Goal: Browse casually

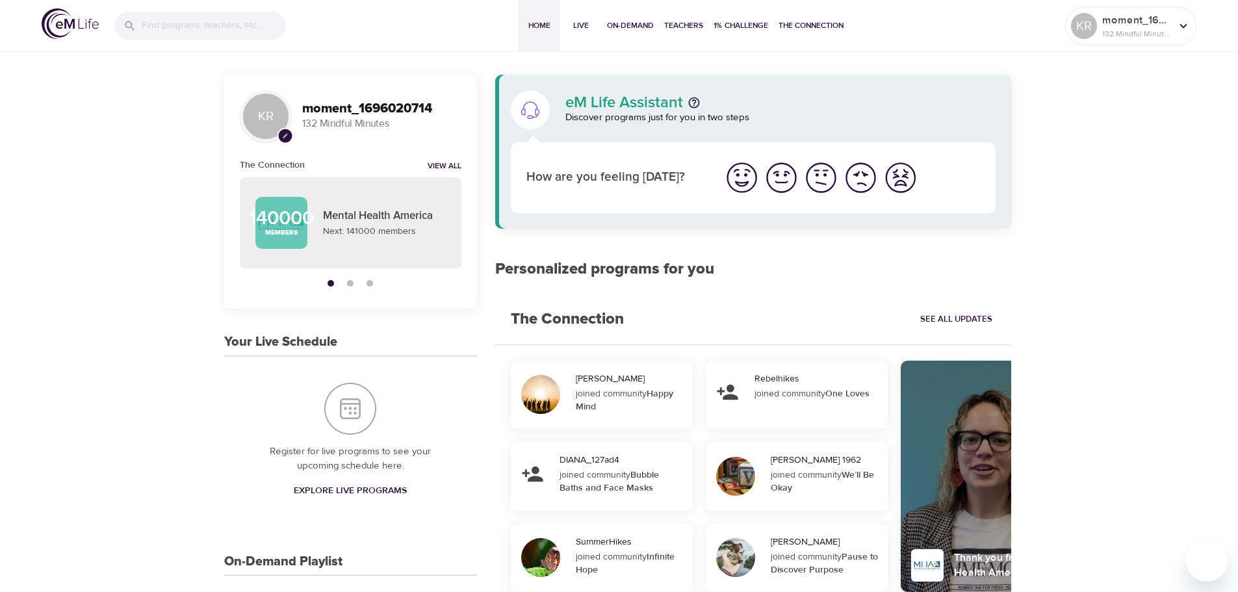
click at [742, 185] on img "I'm feeling great" at bounding box center [742, 178] width 36 height 36
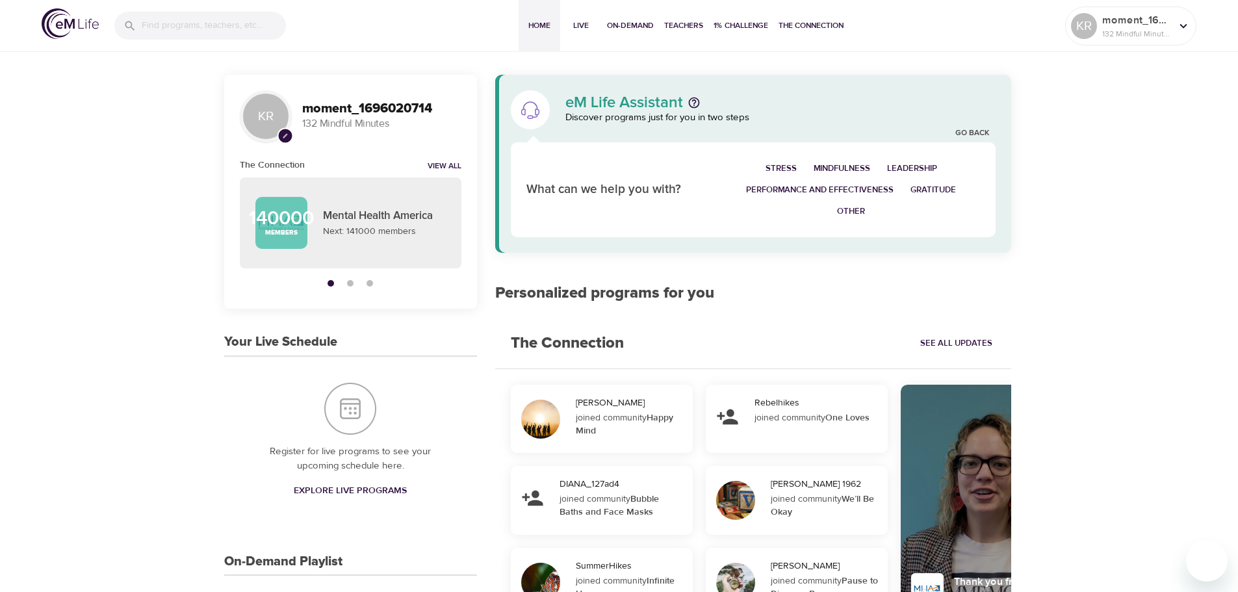
click at [859, 212] on span "Other" at bounding box center [851, 211] width 28 height 15
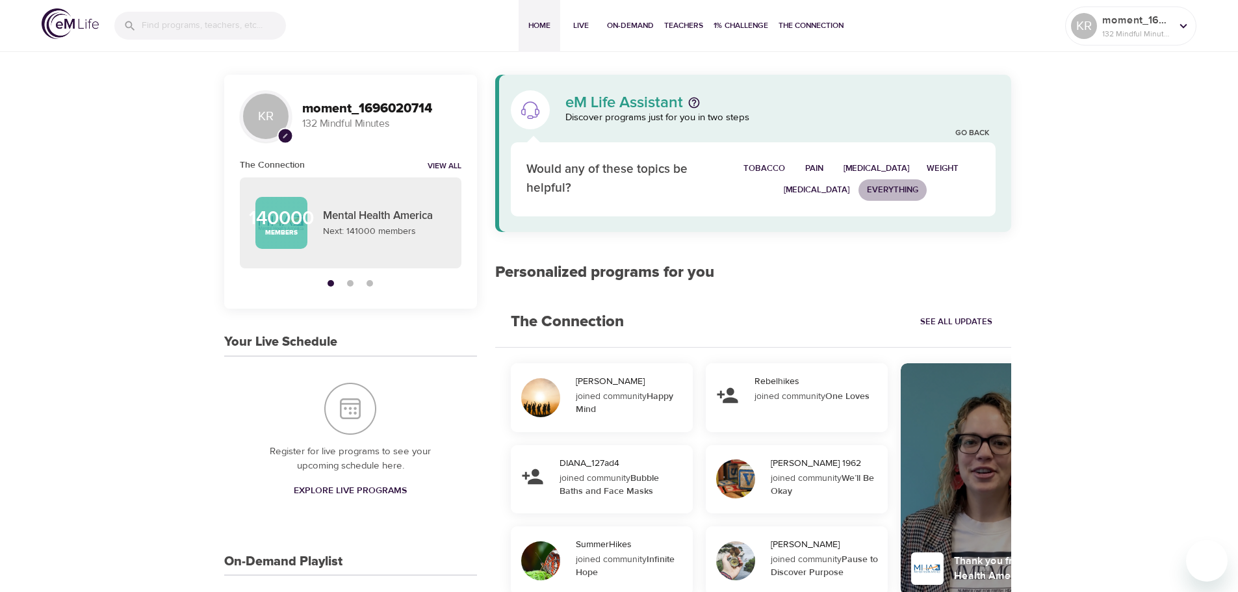
click at [867, 192] on span "Everything" at bounding box center [892, 190] width 51 height 15
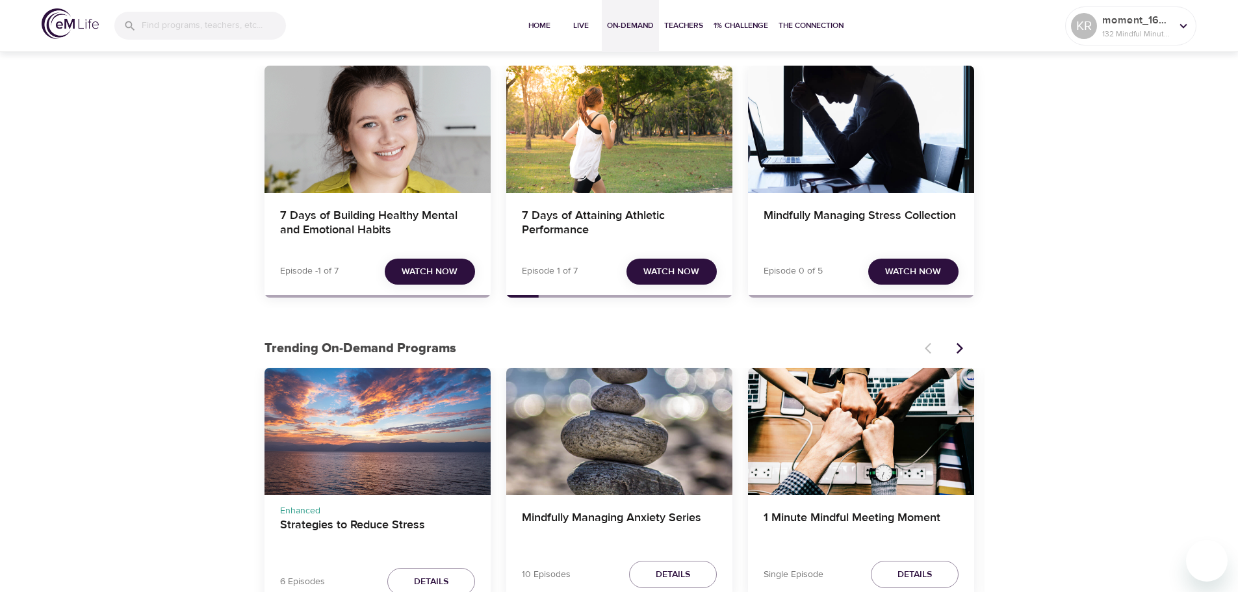
scroll to position [195, 0]
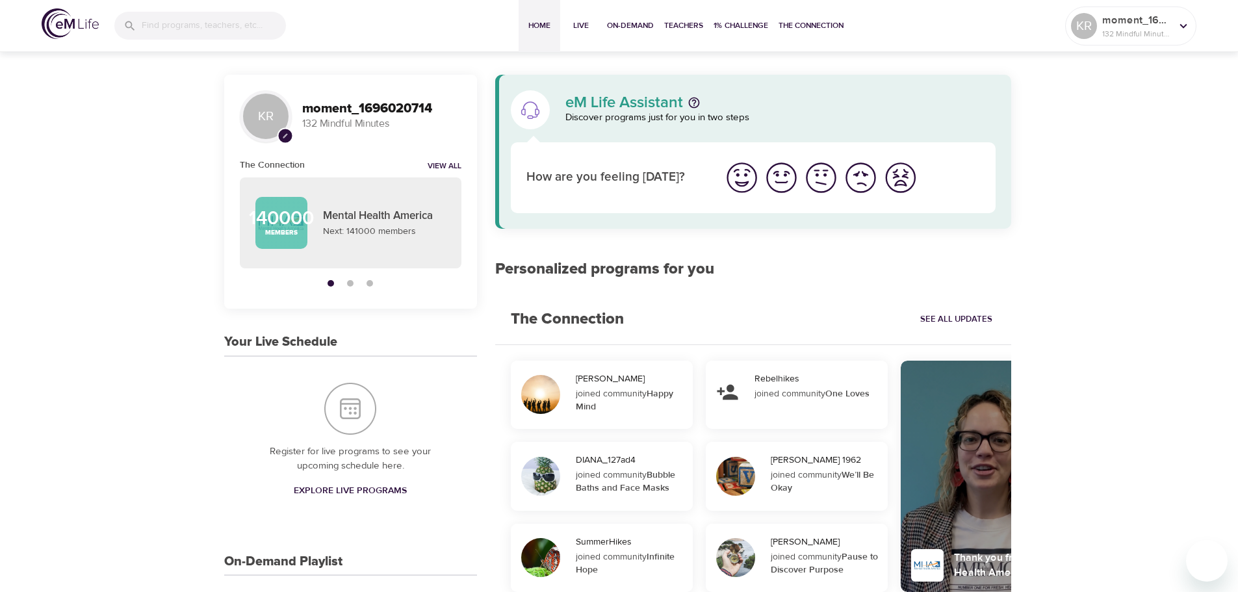
click at [47, 26] on img at bounding box center [70, 23] width 57 height 31
